Goal: Information Seeking & Learning: Learn about a topic

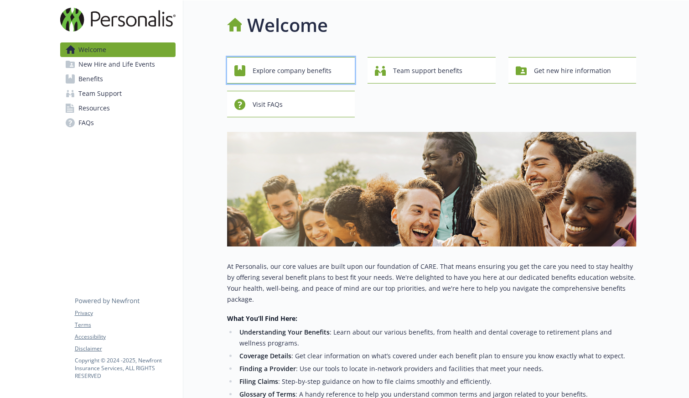
click at [298, 70] on span "Explore company benefits" at bounding box center [292, 70] width 79 height 17
